Goal: Task Accomplishment & Management: Manage account settings

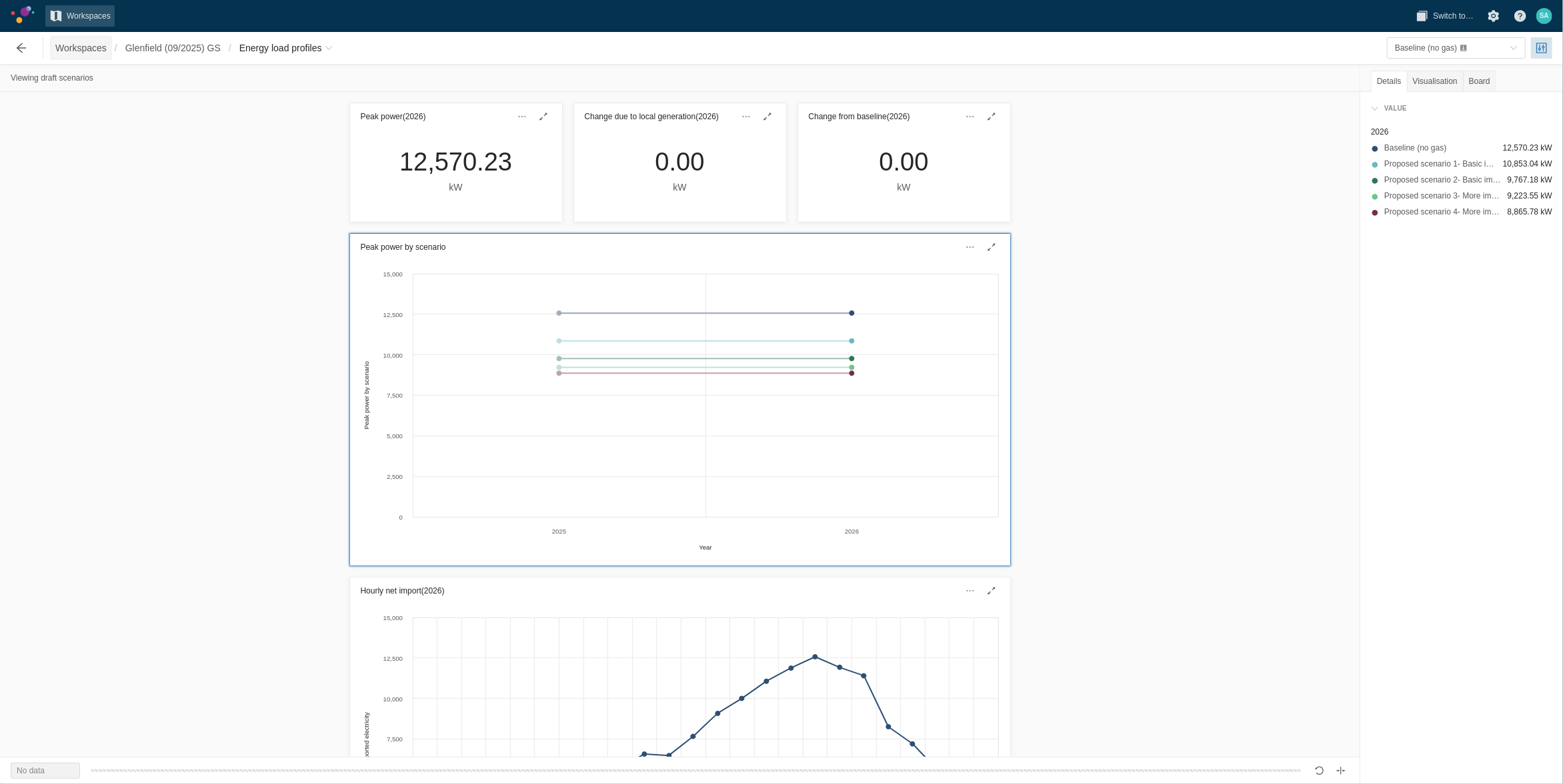
click at [85, 9] on span "Workspaces" at bounding box center [81, 48] width 51 height 14
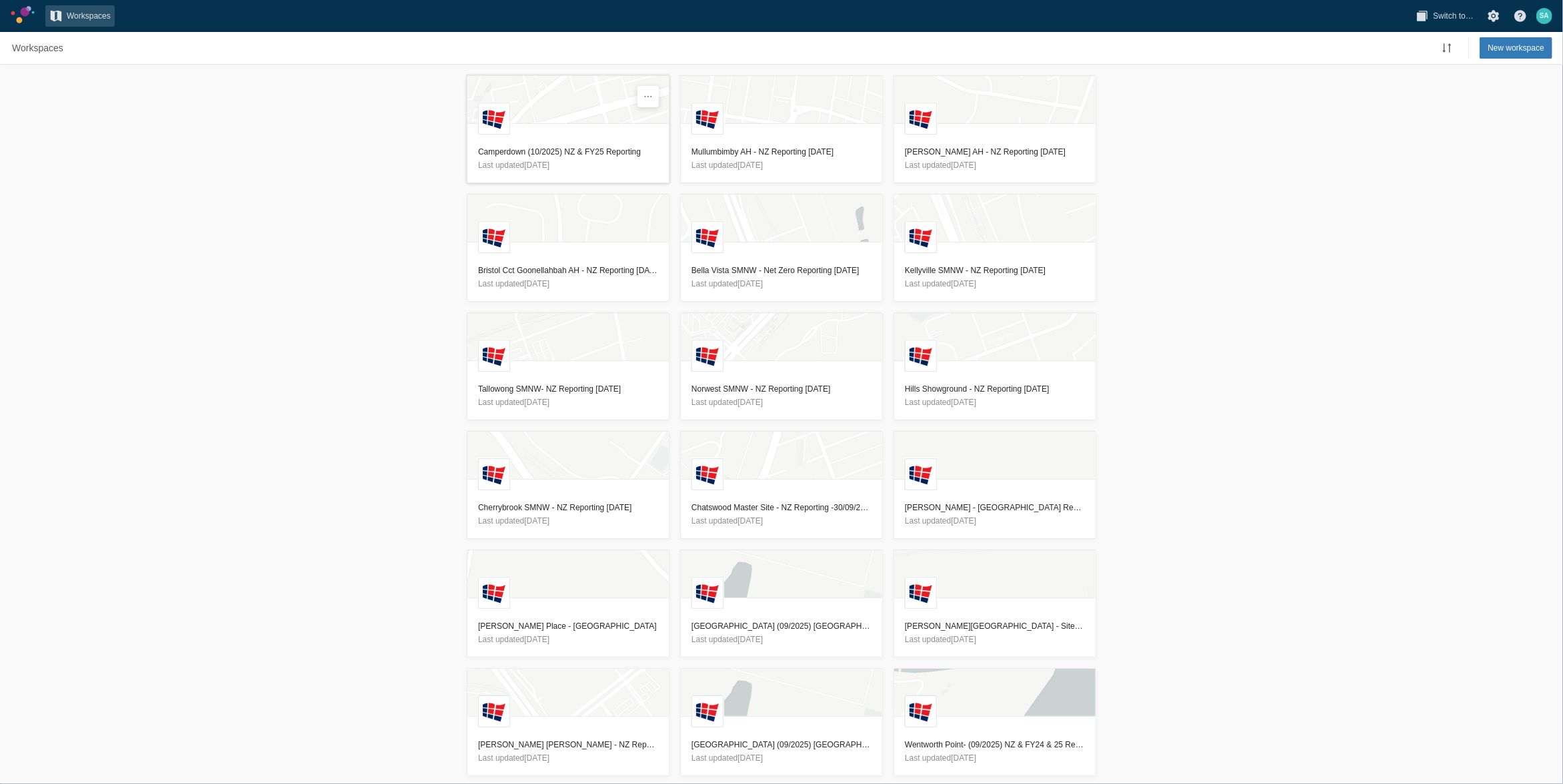
click at [410, 9] on header "Camperdown (10/2025) NZ & FY25 Reporting Last updated [DATE]" at bounding box center [568, 158] width 202 height 48
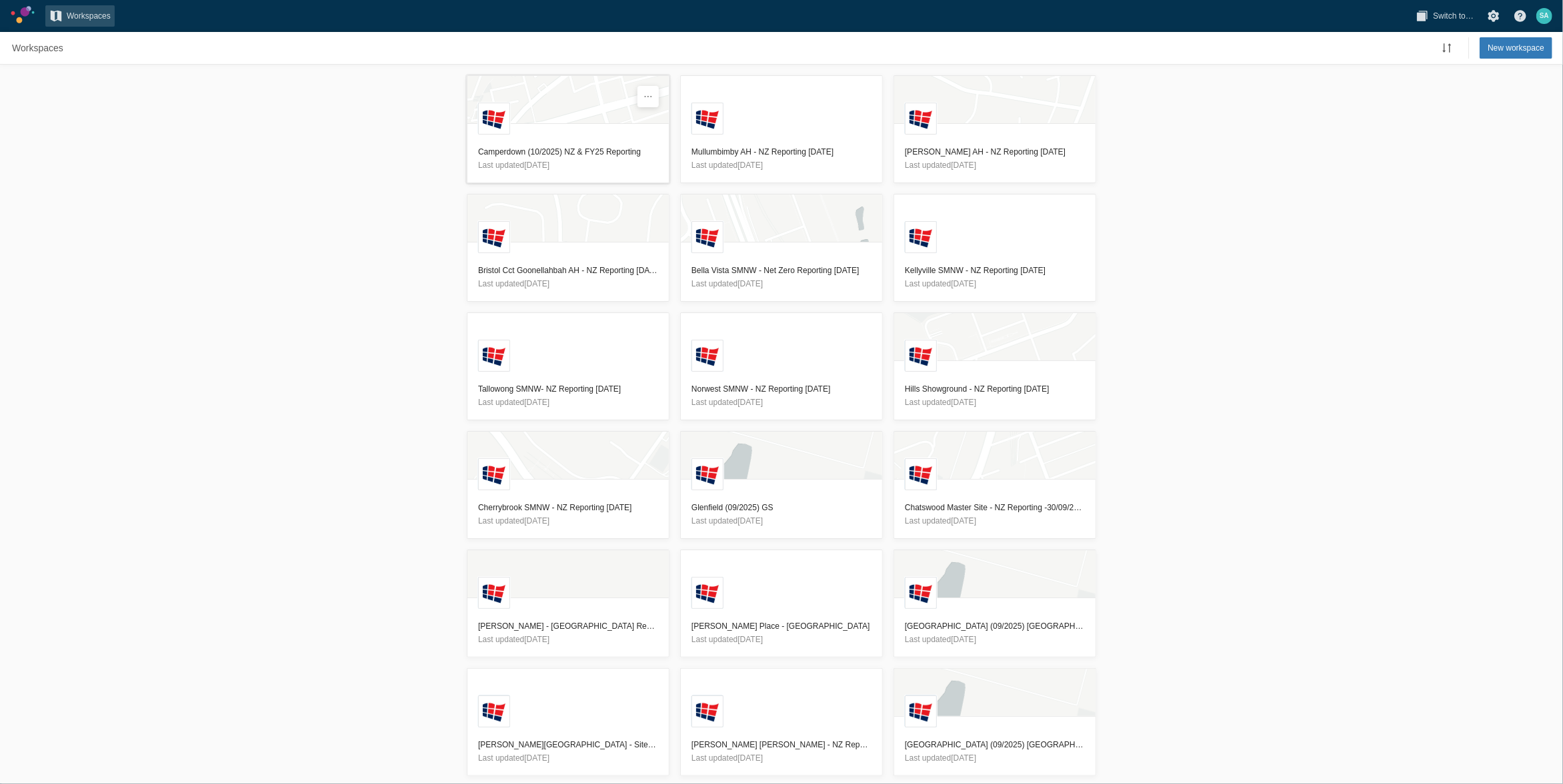
click at [542, 151] on h3 "Camperdown (10/2025) NZ & FY25 Reporting" at bounding box center [568, 152] width 180 height 14
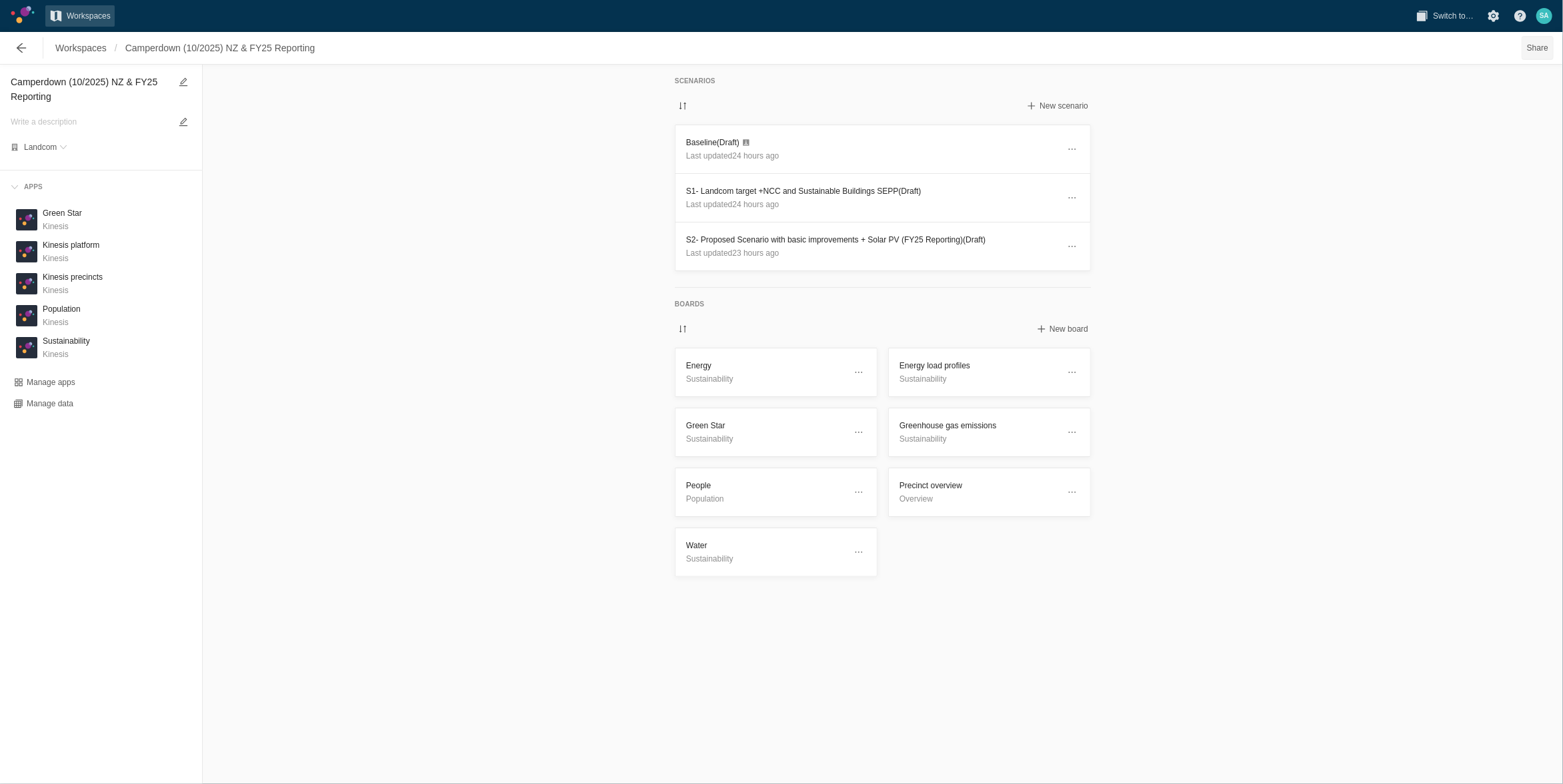
click at [1534, 46] on span "Share" at bounding box center [1536, 48] width 21 height 14
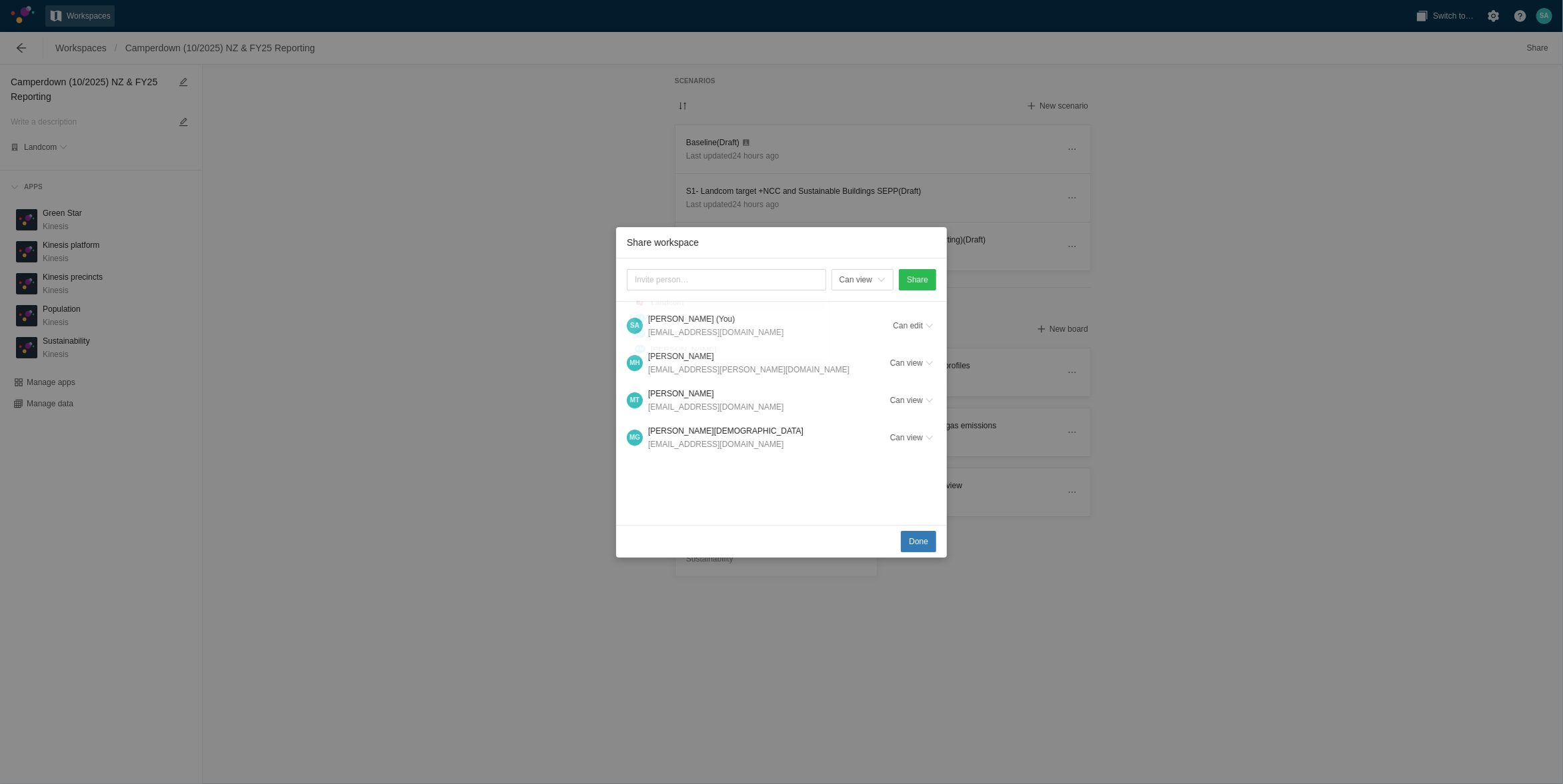
click at [868, 492] on div "Can view Share S A Samaneh Arasteh (You) sarasteh@landcom.nsw.gov.au Can edit M…" at bounding box center [781, 391] width 331 height 267
click at [925, 276] on span "Share" at bounding box center [917, 279] width 21 height 14
click at [930, 547] on button "Done" at bounding box center [918, 541] width 36 height 21
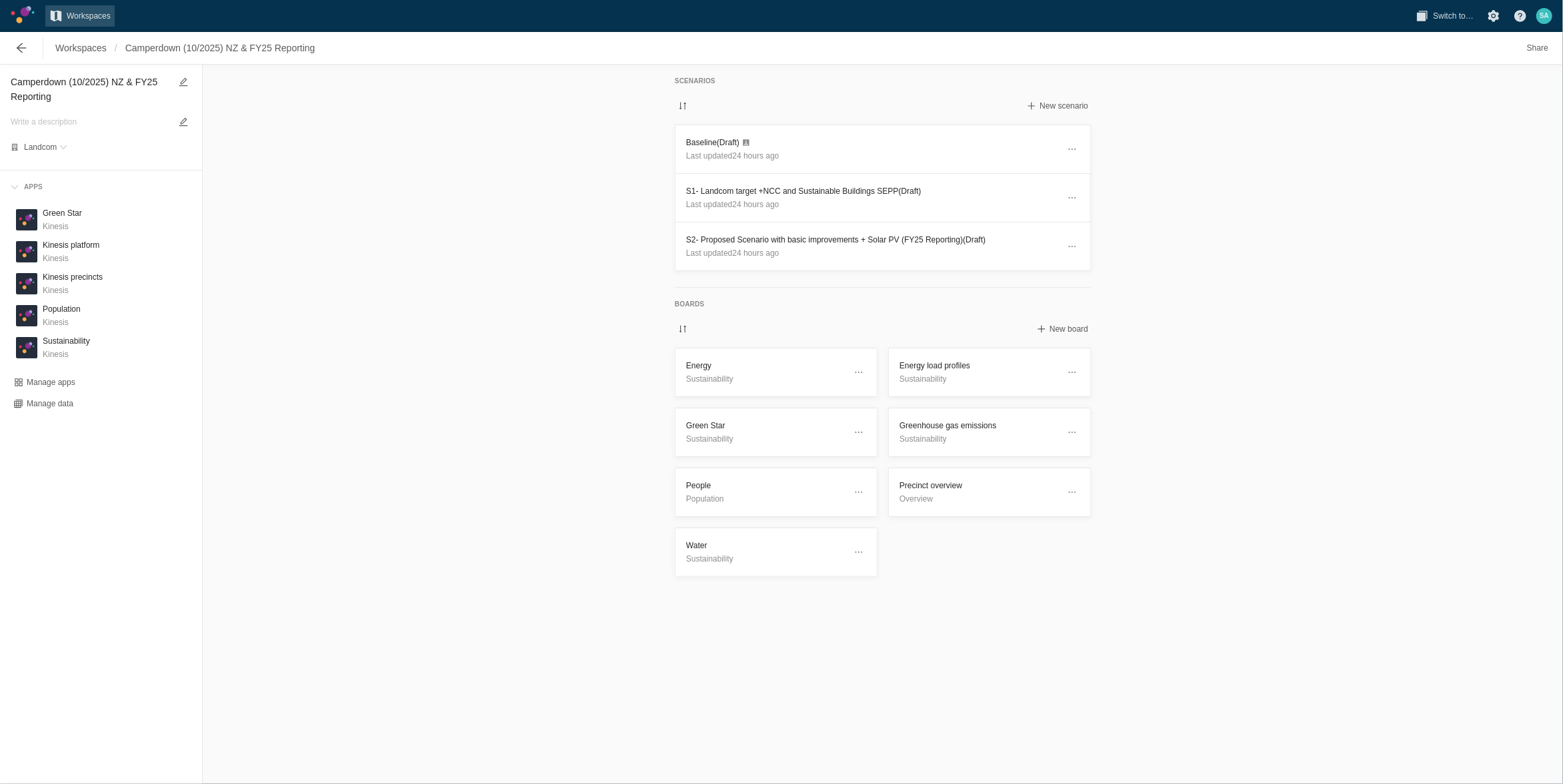
click at [1553, 52] on div "Share" at bounding box center [1537, 48] width 40 height 27
click at [1547, 49] on span "Share" at bounding box center [1536, 48] width 21 height 14
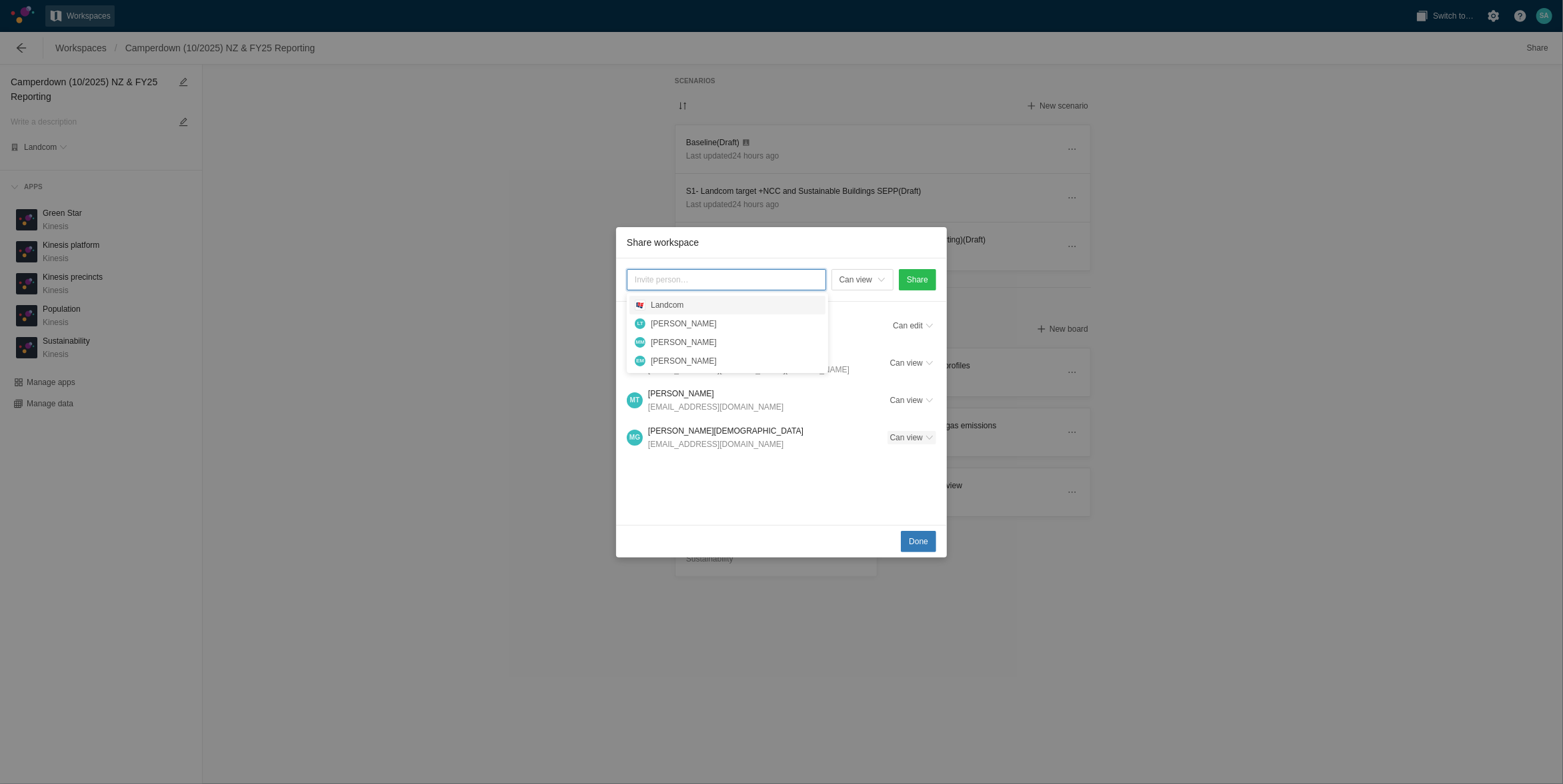
click at [926, 435] on span "Share workspace" at bounding box center [929, 438] width 8 height 8
click at [897, 471] on div "Can edit" at bounding box center [867, 478] width 134 height 18
click at [913, 538] on span "Done" at bounding box center [918, 541] width 19 height 14
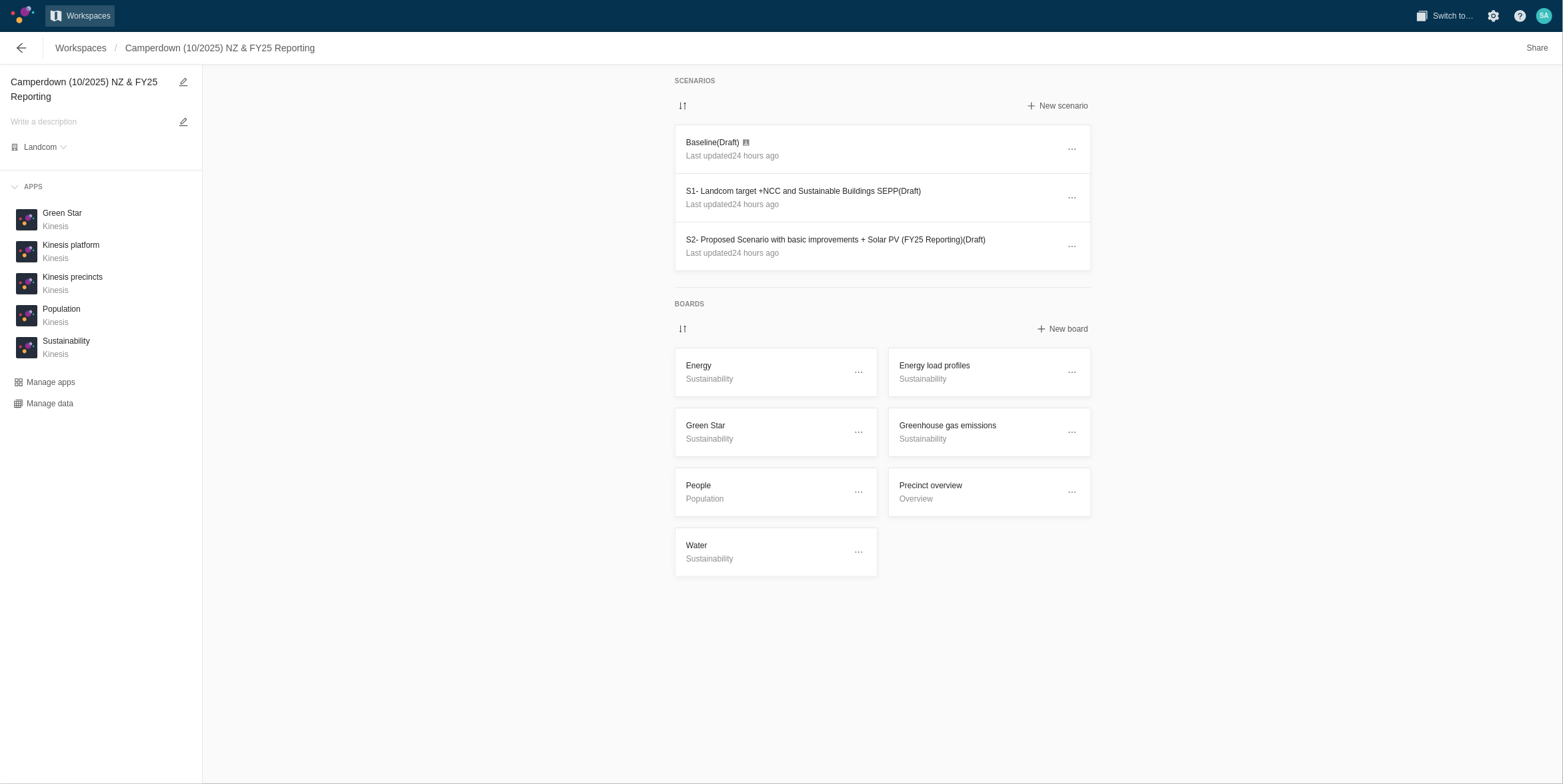
click at [1182, 174] on div "Scenarios New scenario Baseline (Draft) Last updated 24 hours ago S1- Landcom t…" at bounding box center [882, 425] width 1360 height 720
click at [1175, 228] on div "Scenarios New scenario Baseline (Draft) Last updated 24 hours ago S1- Landcom t…" at bounding box center [882, 425] width 1360 height 720
click at [448, 293] on div "Scenarios New scenario Baseline (Draft) Last updated 24 hours ago S1- Landcom t…" at bounding box center [882, 425] width 1360 height 720
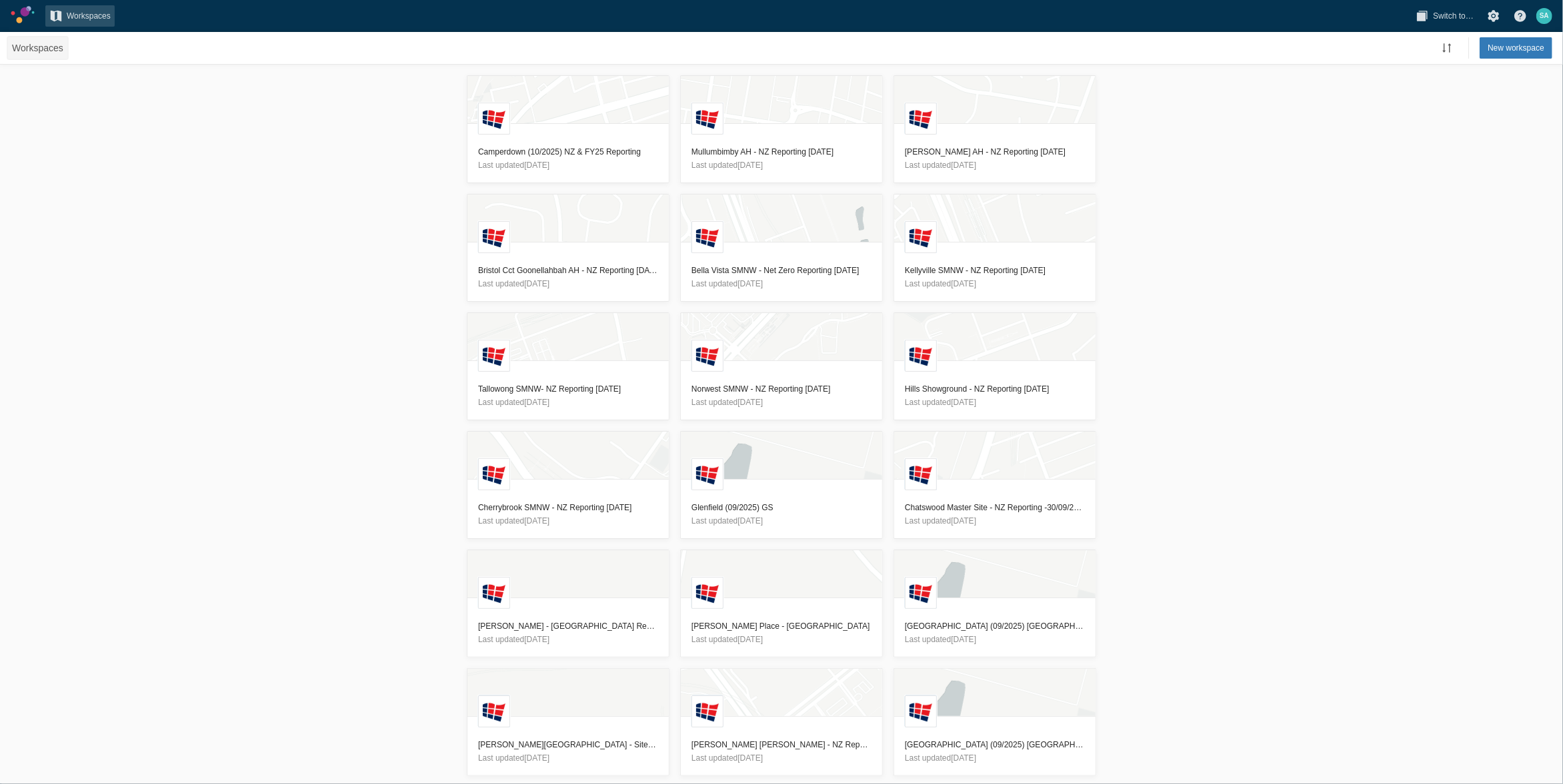
click at [39, 43] on span "Workspaces" at bounding box center [38, 48] width 51 height 14
click at [41, 48] on span "Workspaces" at bounding box center [38, 48] width 51 height 14
click at [1513, 51] on span "New workspace" at bounding box center [1515, 48] width 57 height 14
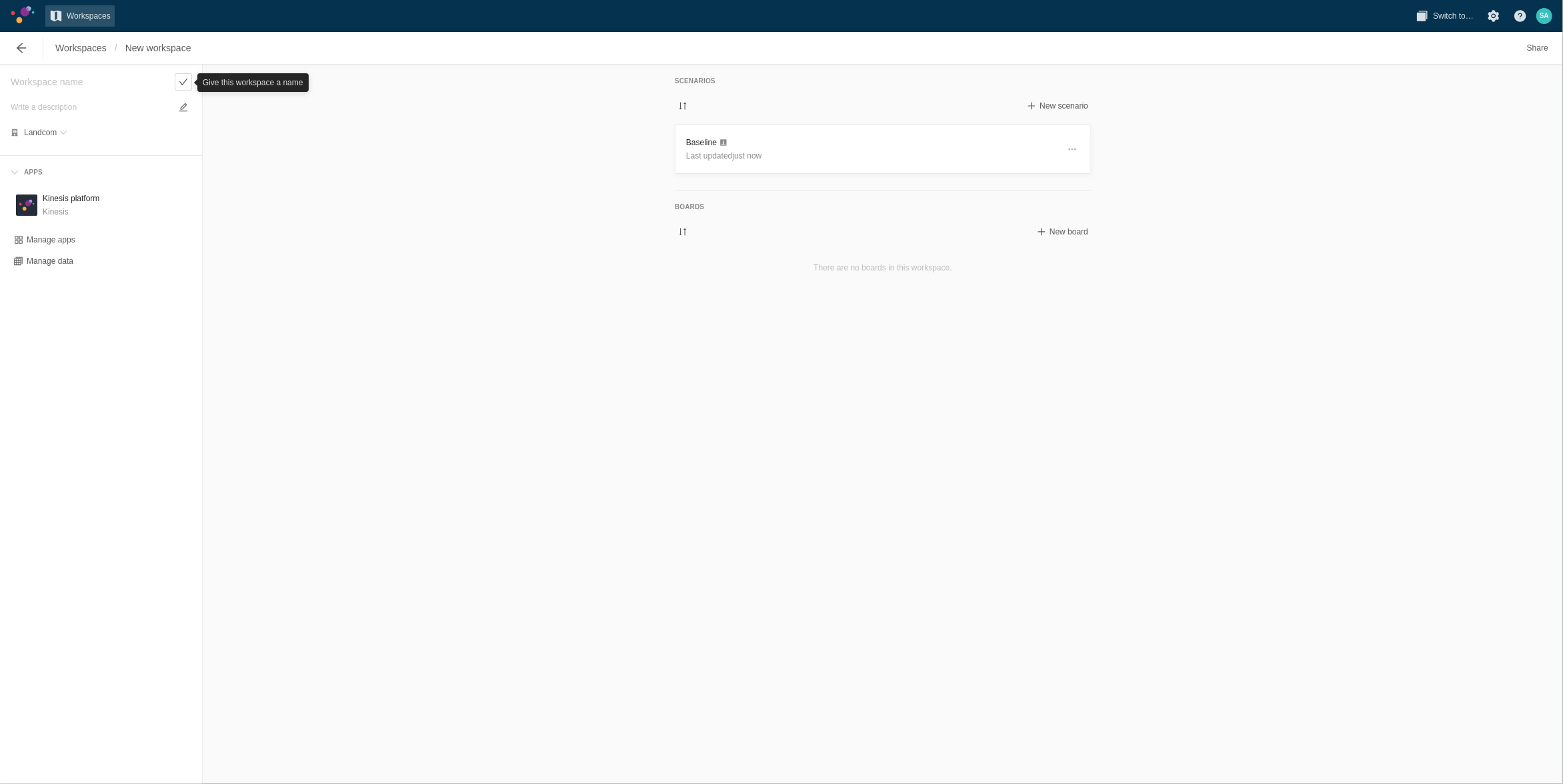
click at [92, 80] on textarea at bounding box center [91, 82] width 159 height 16
type textarea "Lachlan Line-"
click at [79, 39] on span "Workspaces" at bounding box center [81, 48] width 60 height 21
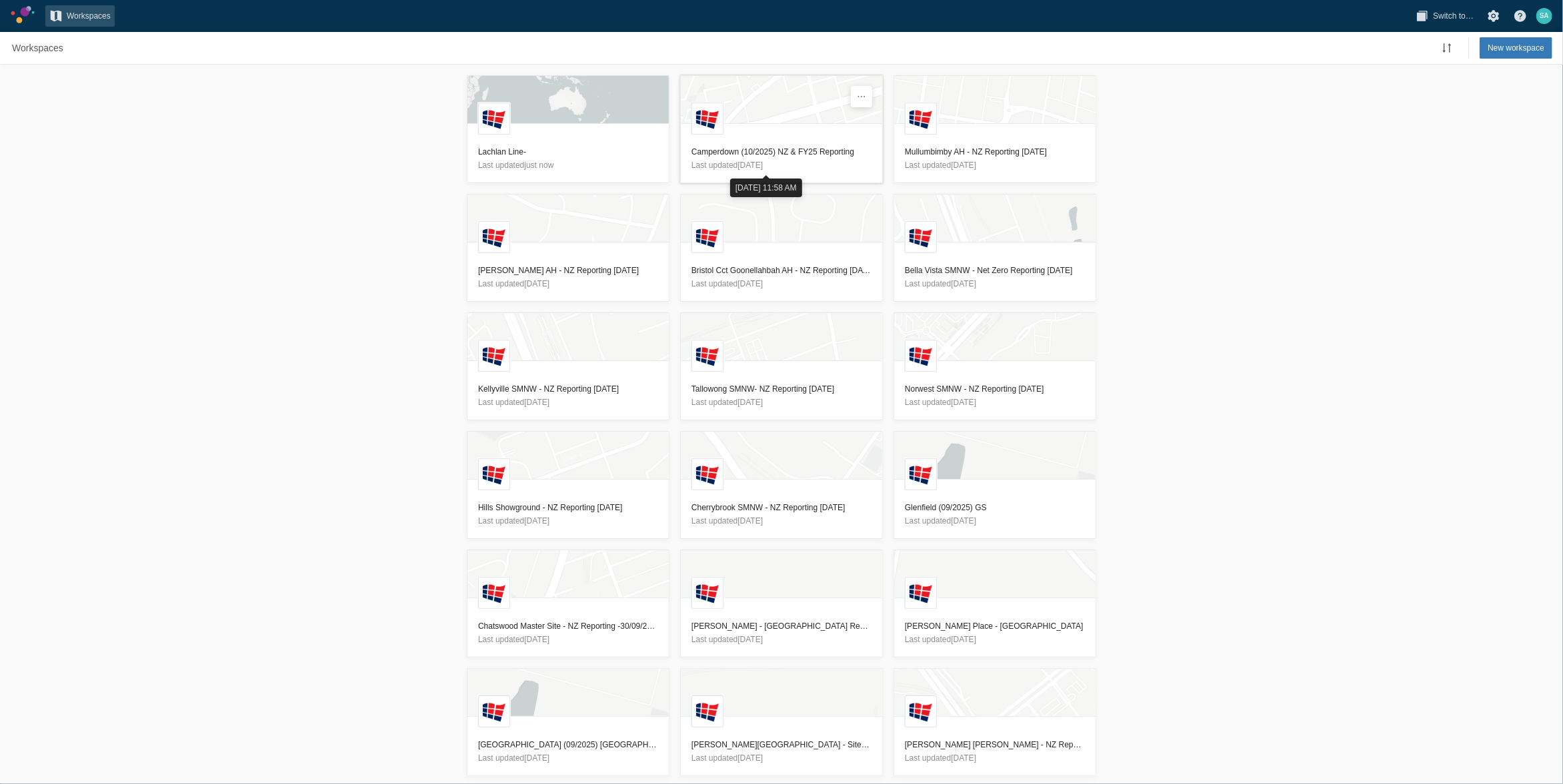
click at [769, 146] on h3 "Camperdown (10/2025) NZ & FY25 Reporting" at bounding box center [782, 152] width 180 height 14
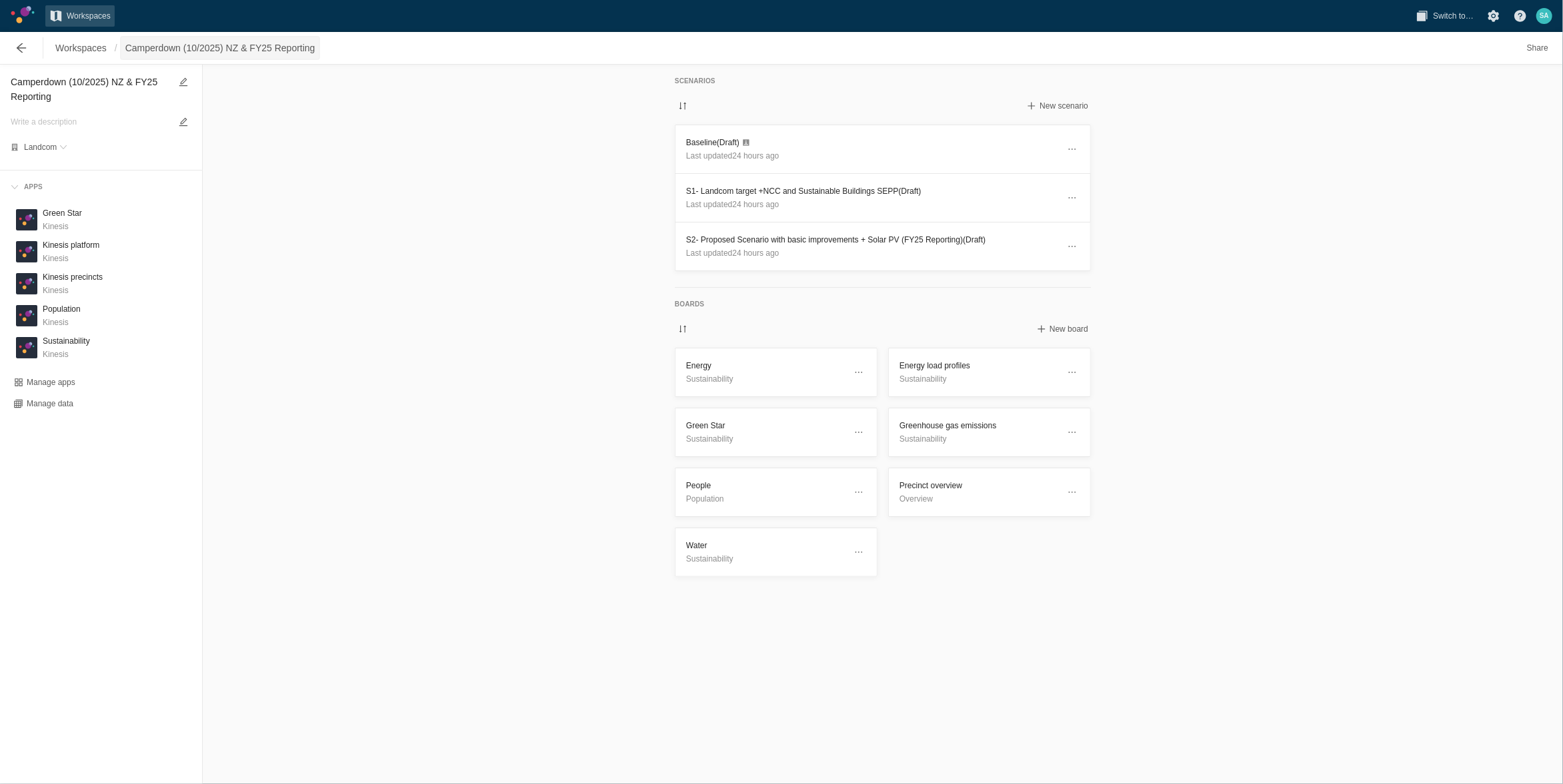
click at [303, 43] on span "Camperdown (10/2025) NZ & FY25 Reporting" at bounding box center [220, 48] width 190 height 14
drag, startPoint x: 70, startPoint y: 80, endPoint x: 82, endPoint y: 112, distance: 34.2
click at [82, 112] on div "Camperdown (10/2025) NZ & FY25 Reporting Landcom" at bounding box center [101, 114] width 180 height 79
drag, startPoint x: 82, startPoint y: 112, endPoint x: 50, endPoint y: 93, distance: 37.2
click at [74, 48] on span "Workspaces" at bounding box center [81, 48] width 51 height 14
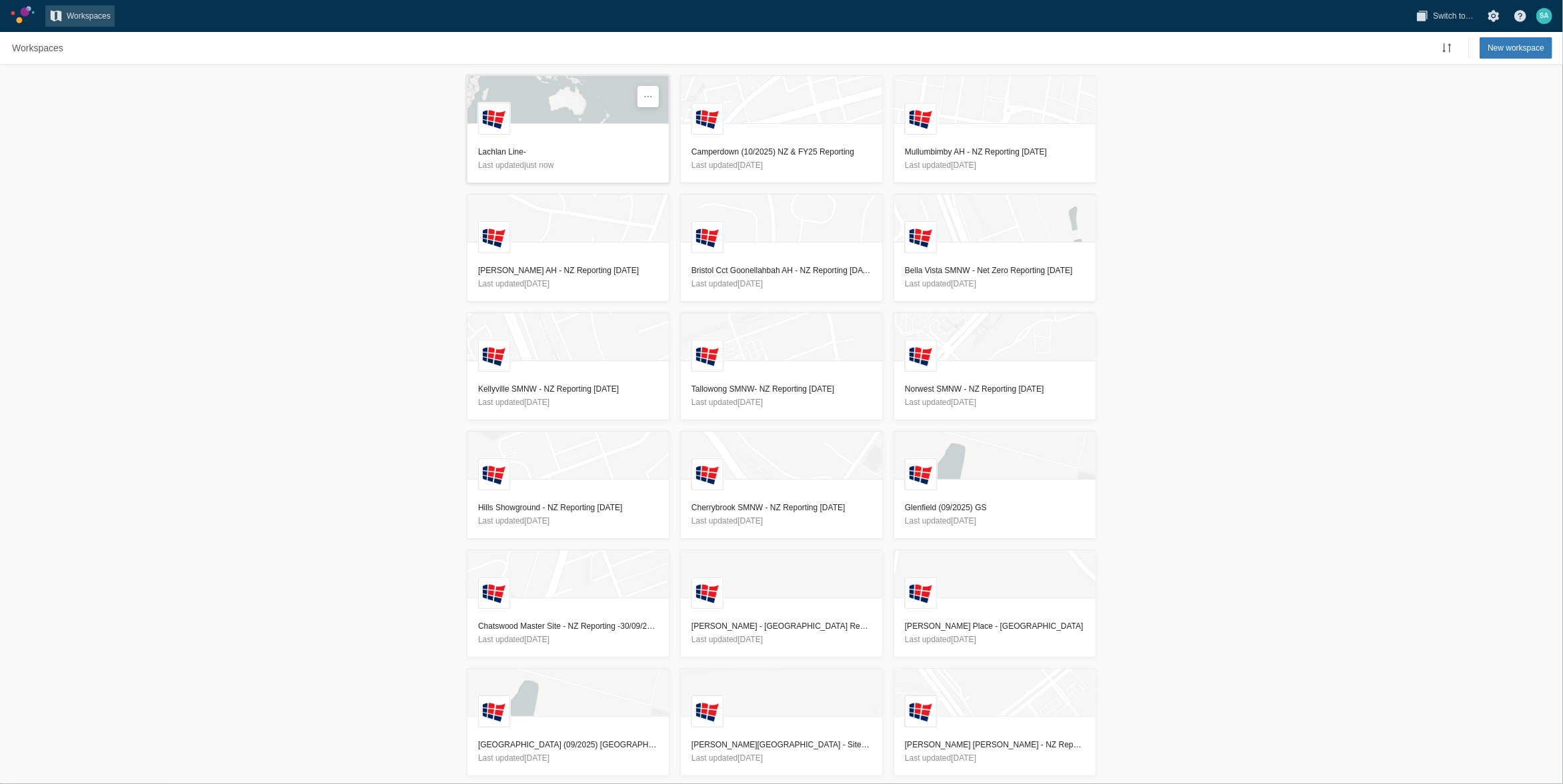
click at [505, 152] on h3 "Lachlan Line-" at bounding box center [568, 152] width 180 height 14
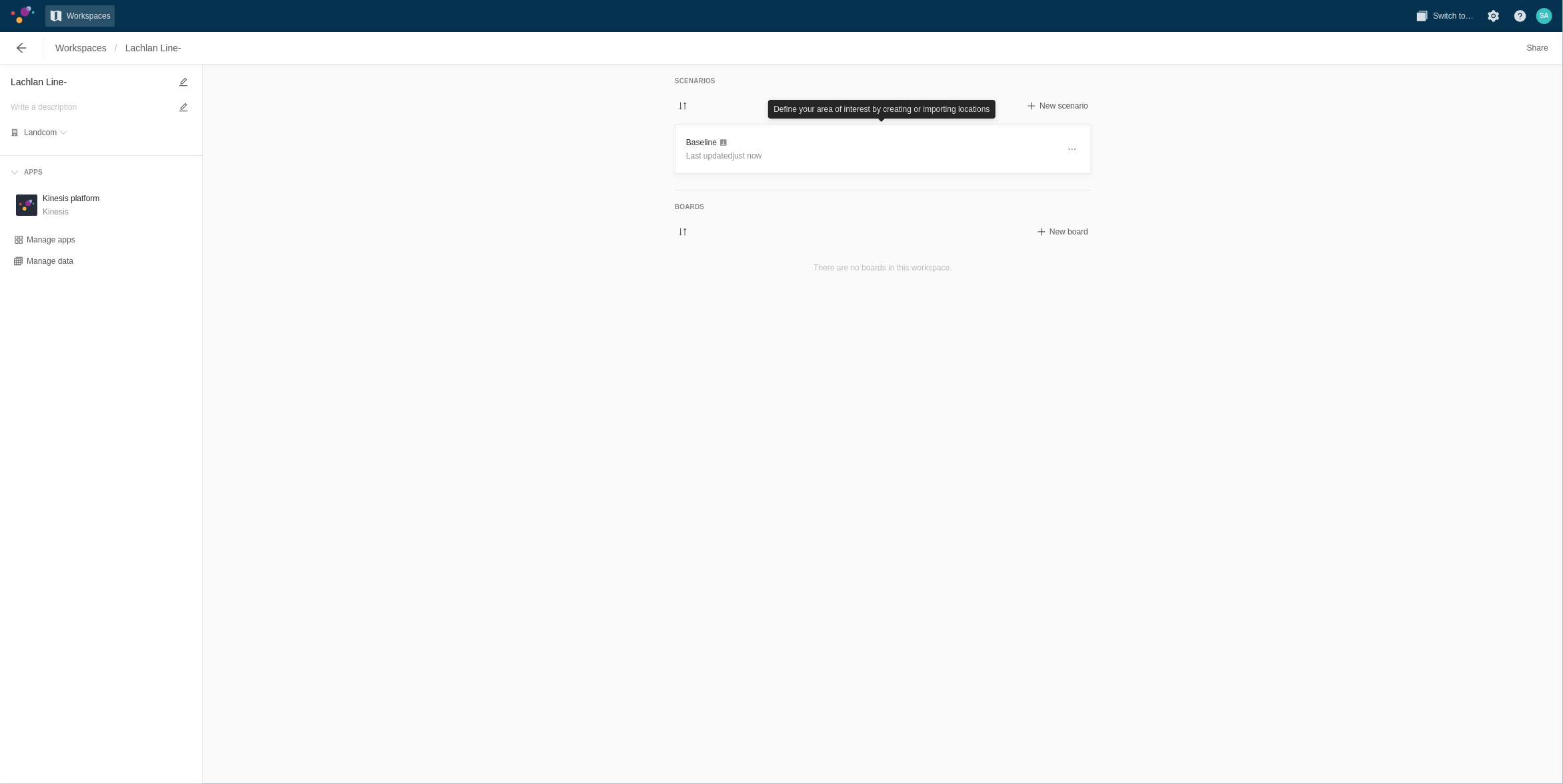
click at [110, 84] on textarea "Lachlan Line-" at bounding box center [91, 82] width 159 height 16
click at [102, 84] on textarea "Lachlan Line-" at bounding box center [91, 82] width 159 height 16
paste textarea "(10/2025) NZ & FY25 Reporting"
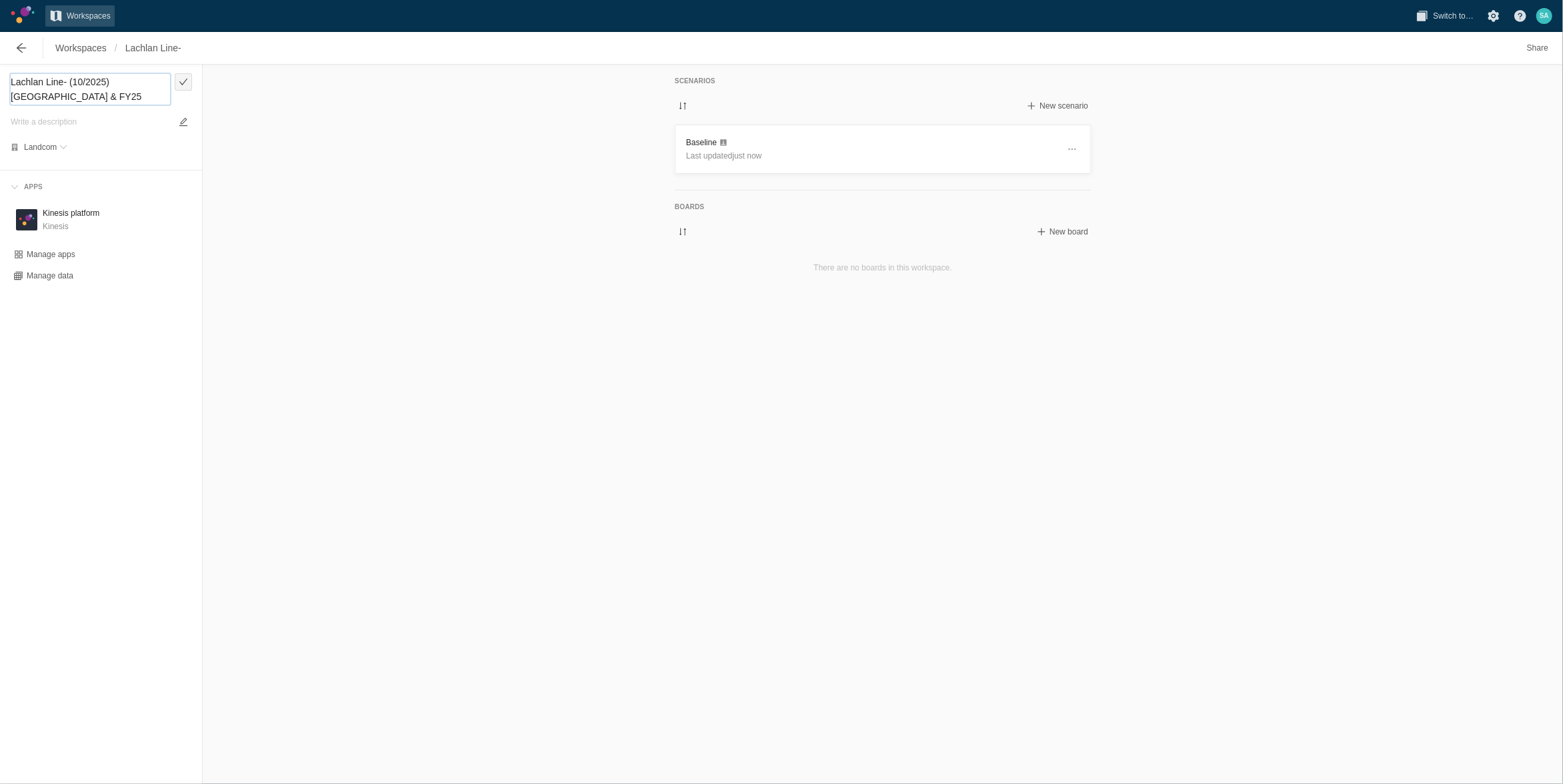
type textarea "Lachlan Line- (10/2025) NZ & FY25 Reporting"
click at [80, 48] on span "Workspaces" at bounding box center [81, 48] width 51 height 14
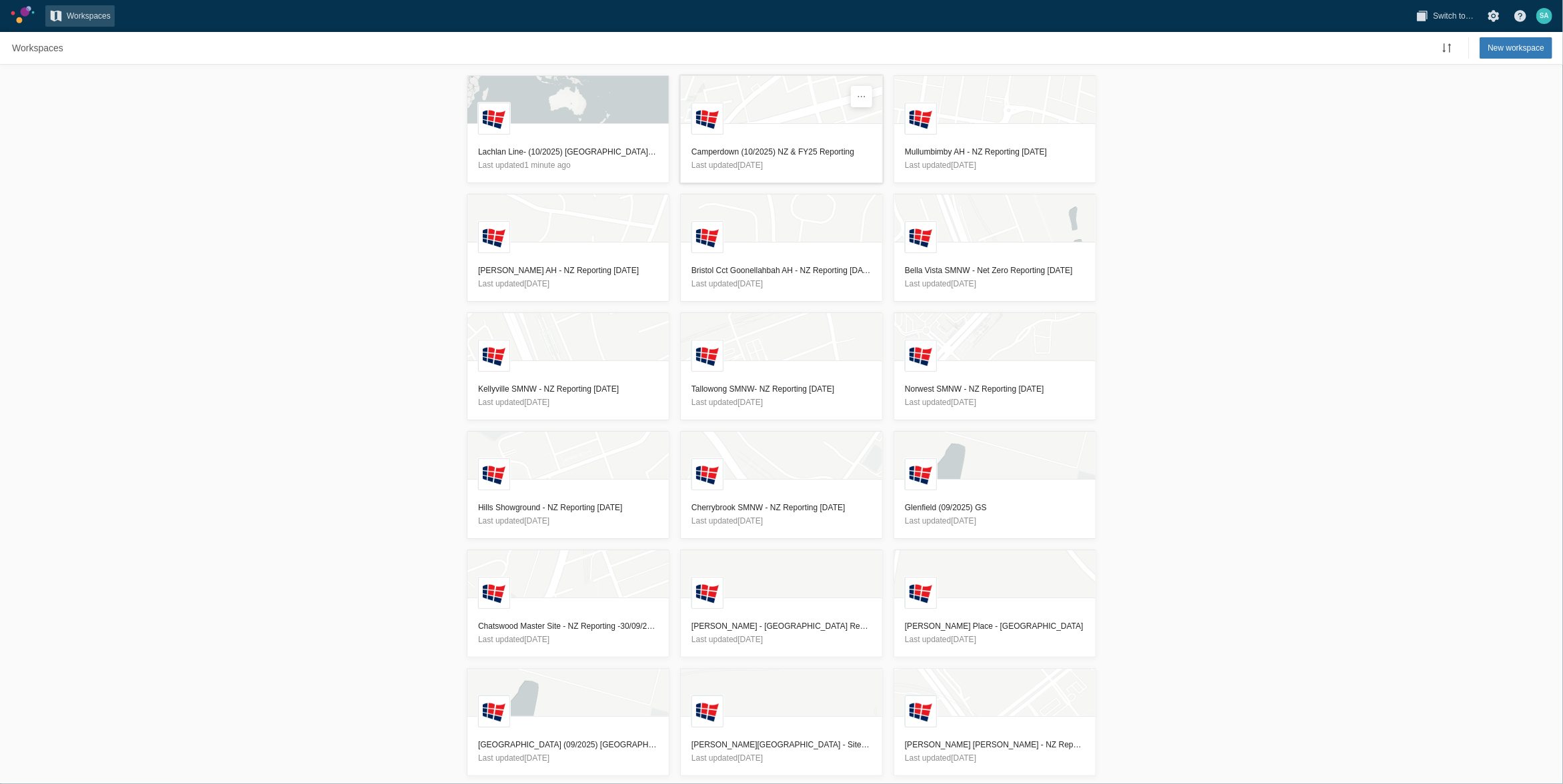
click at [724, 148] on h3 "Camperdown (10/2025) NZ & FY25 Reporting" at bounding box center [782, 152] width 180 height 14
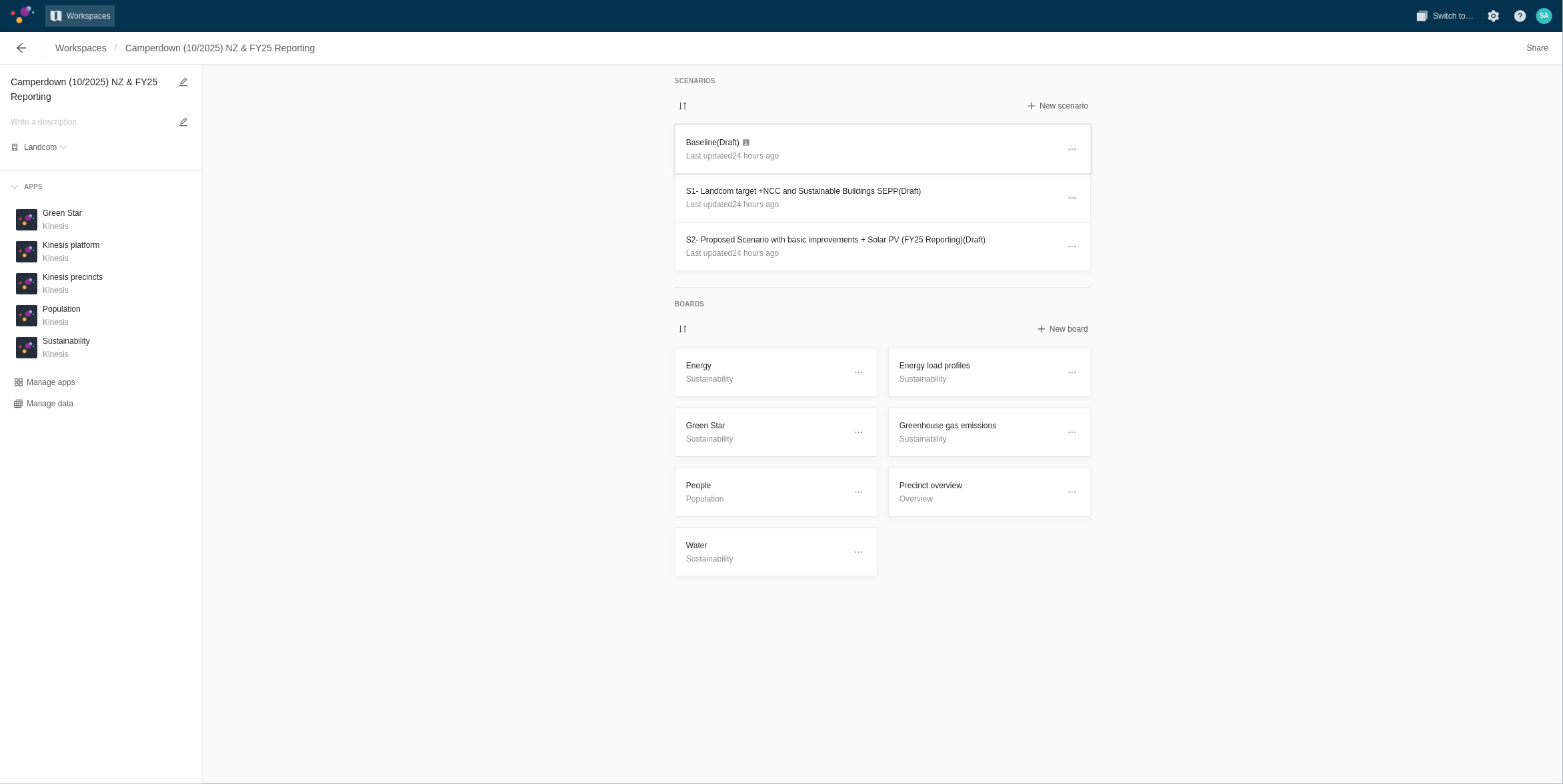
click at [714, 134] on header "Baseline (Draft) Last updated 24 hours ago" at bounding box center [882, 149] width 415 height 48
